Goal: Navigation & Orientation: Find specific page/section

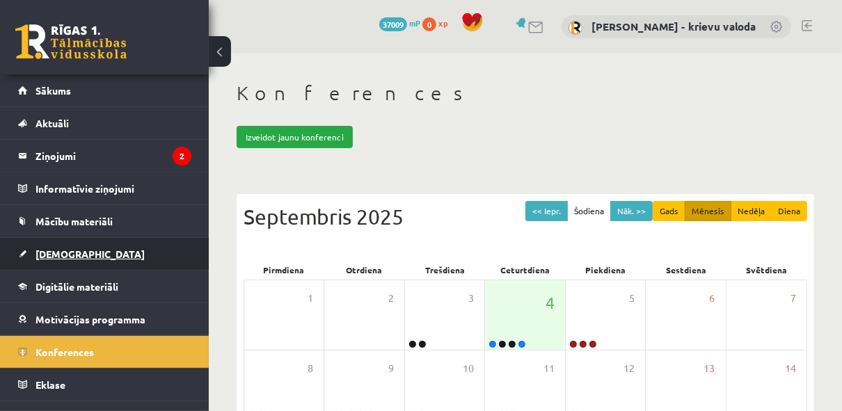
click at [61, 253] on span "[DEMOGRAPHIC_DATA]" at bounding box center [89, 254] width 109 height 13
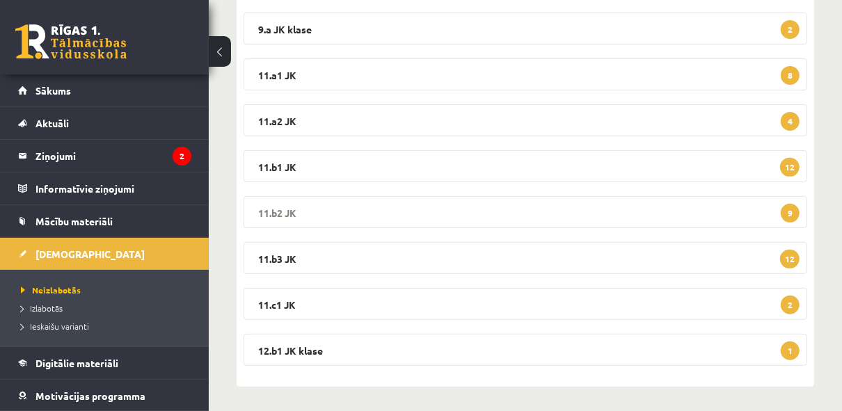
scroll to position [292, 0]
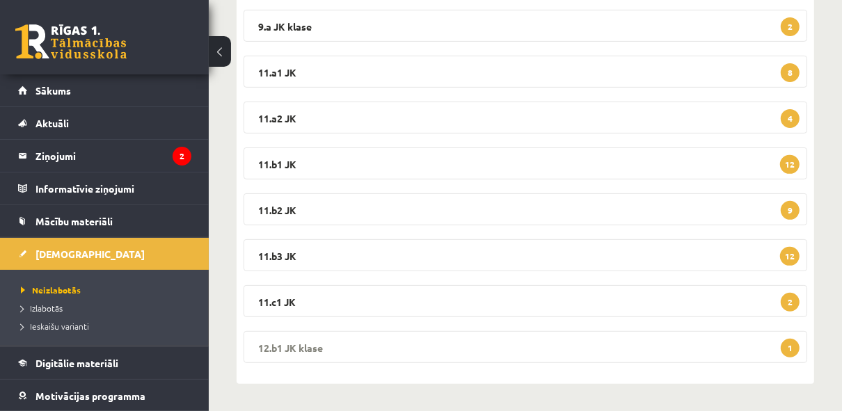
click at [289, 346] on legend "12.b1 JK klase 1" at bounding box center [524, 347] width 563 height 32
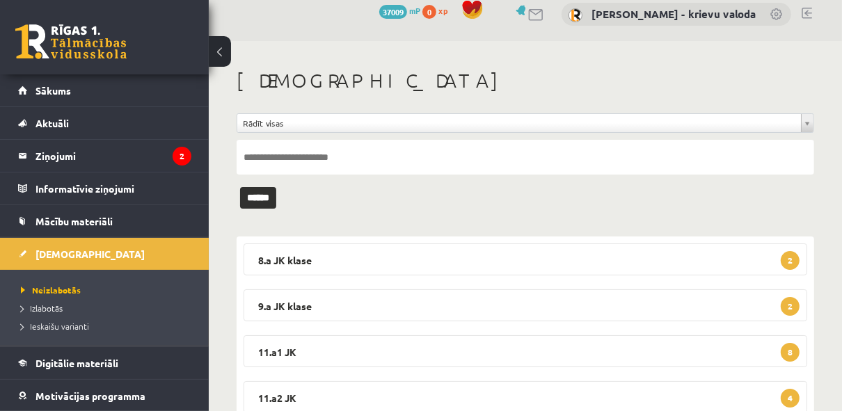
scroll to position [0, 0]
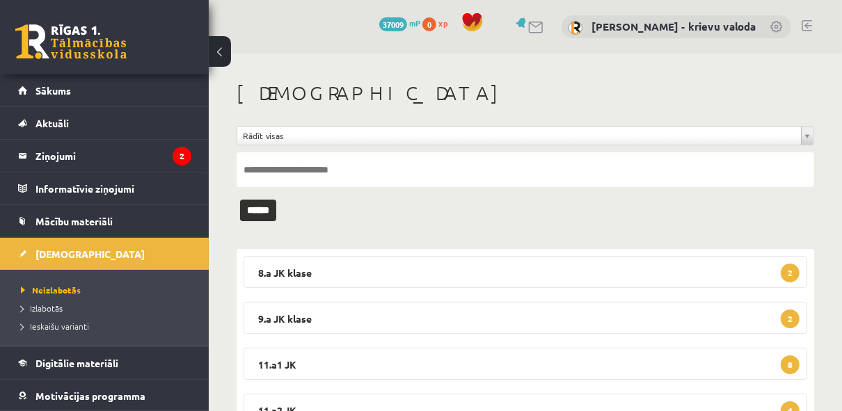
click at [807, 25] on link at bounding box center [806, 25] width 10 height 11
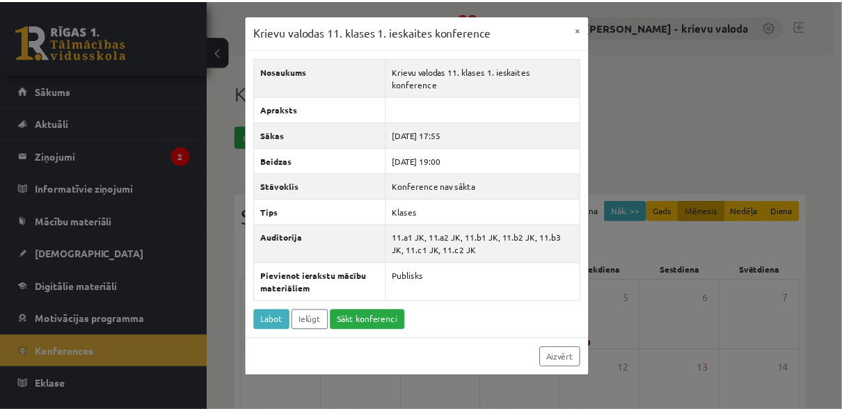
scroll to position [19, 0]
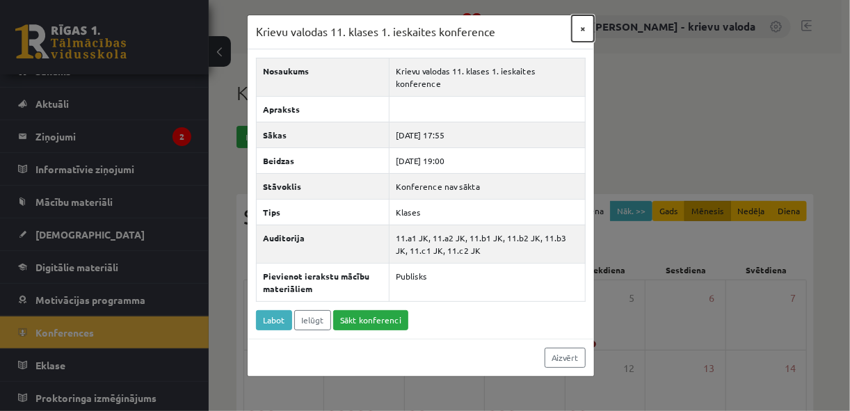
click at [581, 26] on button "×" at bounding box center [583, 28] width 22 height 26
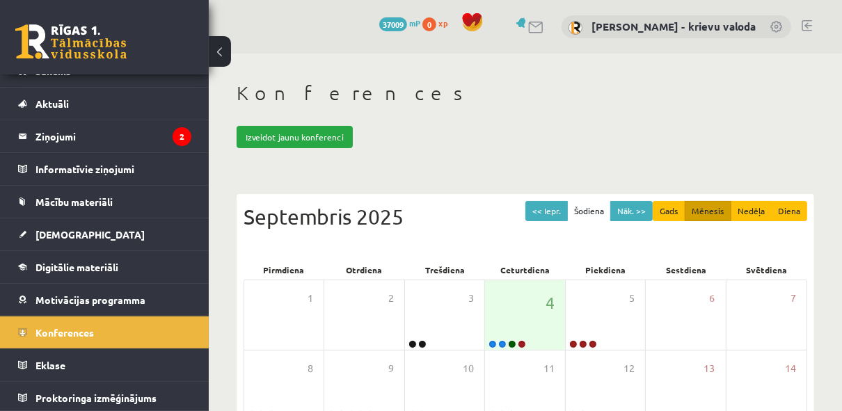
click at [807, 23] on link at bounding box center [806, 25] width 10 height 11
